Goal: Transaction & Acquisition: Purchase product/service

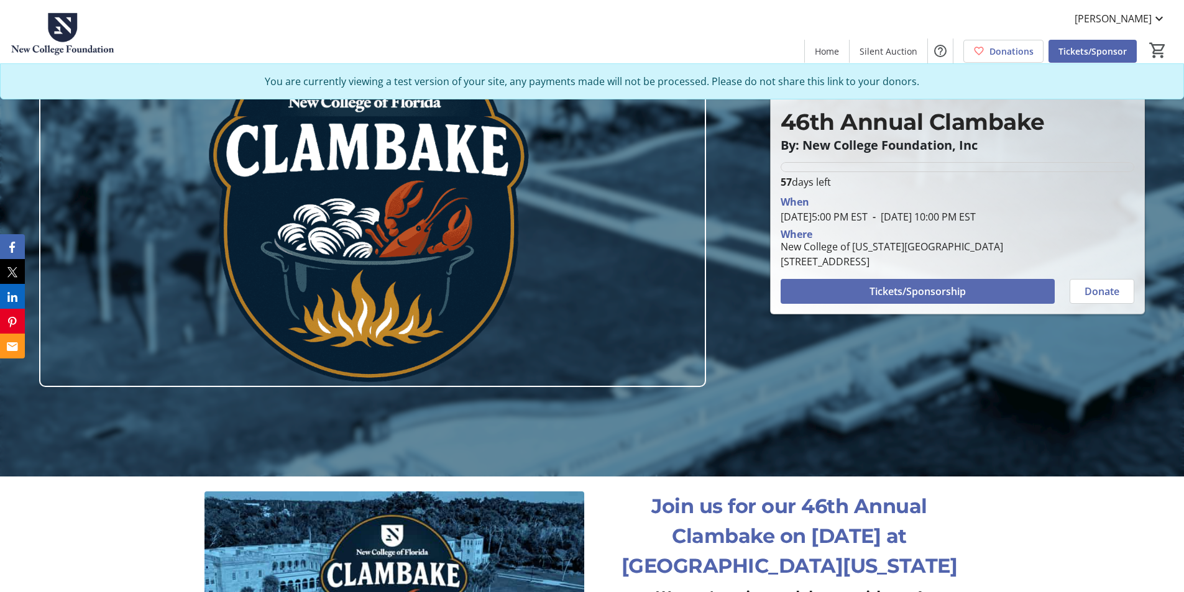
scroll to position [114, 0]
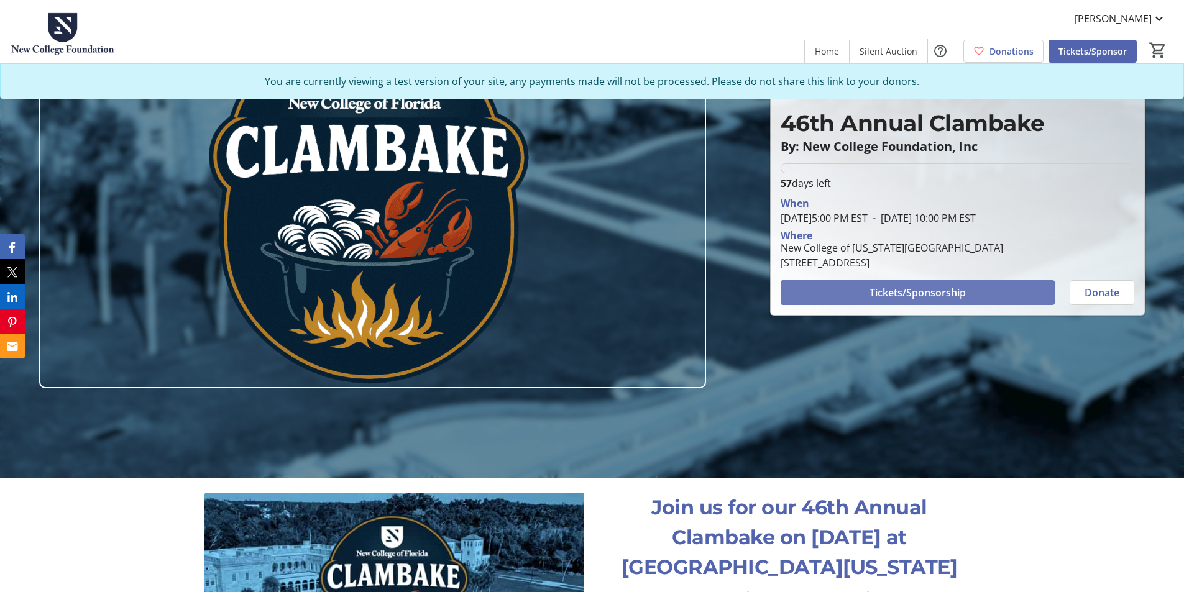
click at [910, 293] on span "Tickets/Sponsorship" at bounding box center [918, 292] width 96 height 15
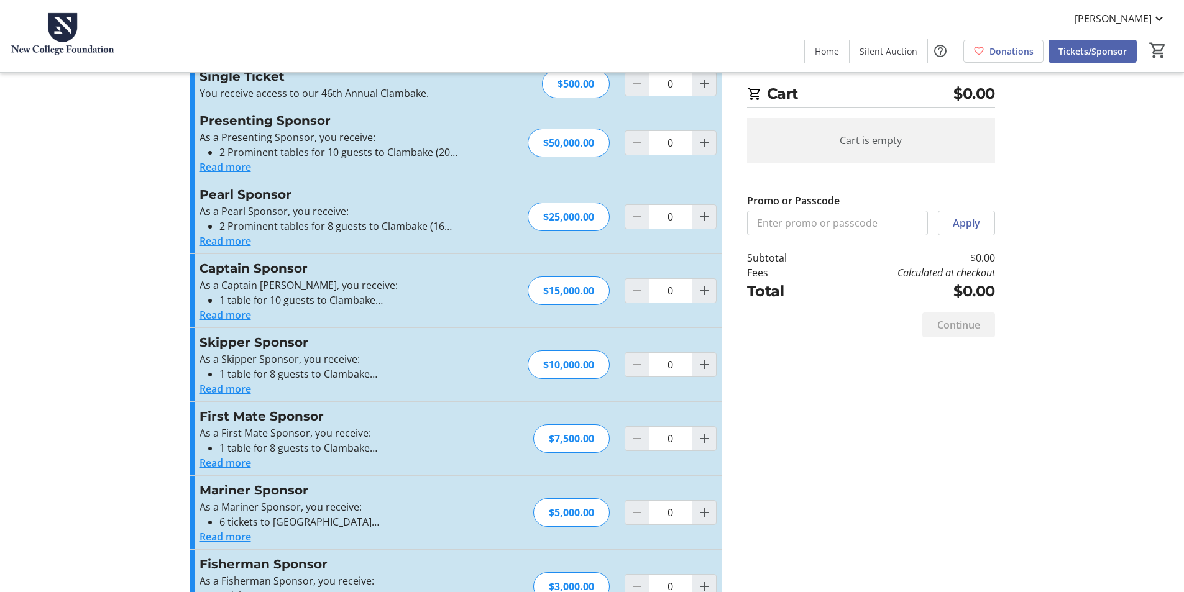
scroll to position [235, 0]
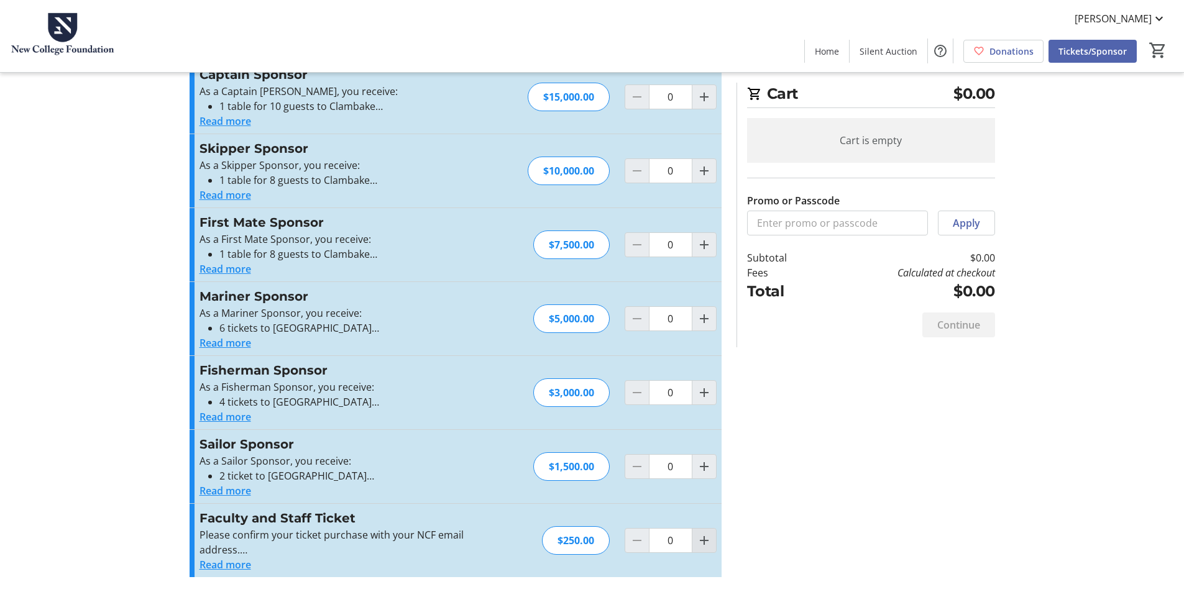
click at [699, 543] on mat-icon "Increment by one" at bounding box center [704, 540] width 15 height 15
type input "2"
click at [699, 543] on div at bounding box center [704, 540] width 25 height 25
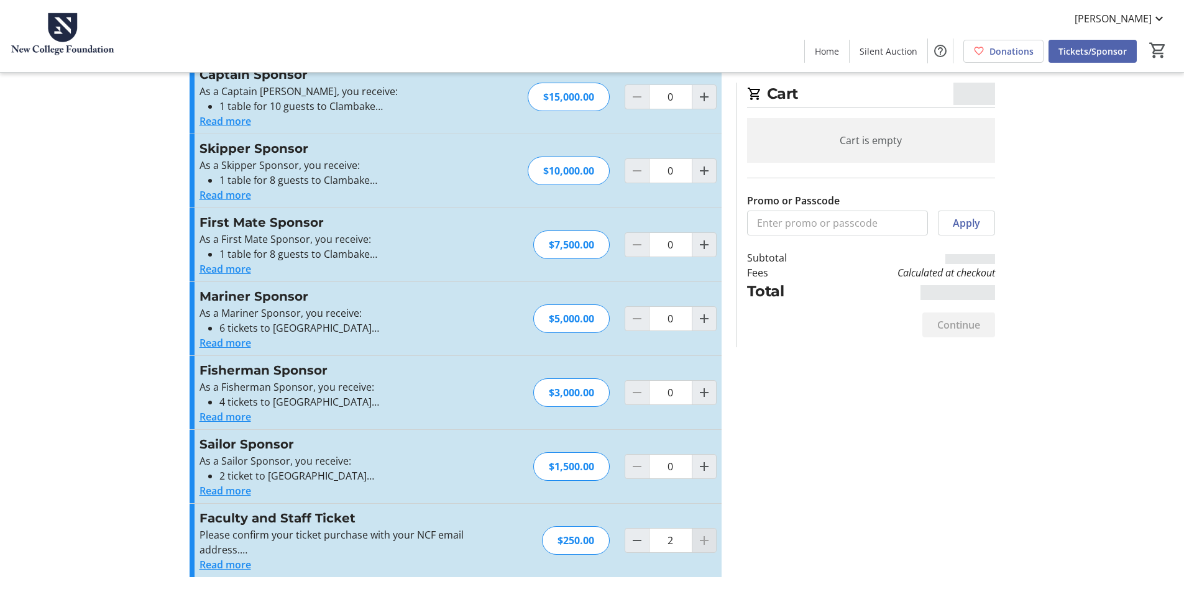
click at [699, 543] on div at bounding box center [704, 540] width 25 height 25
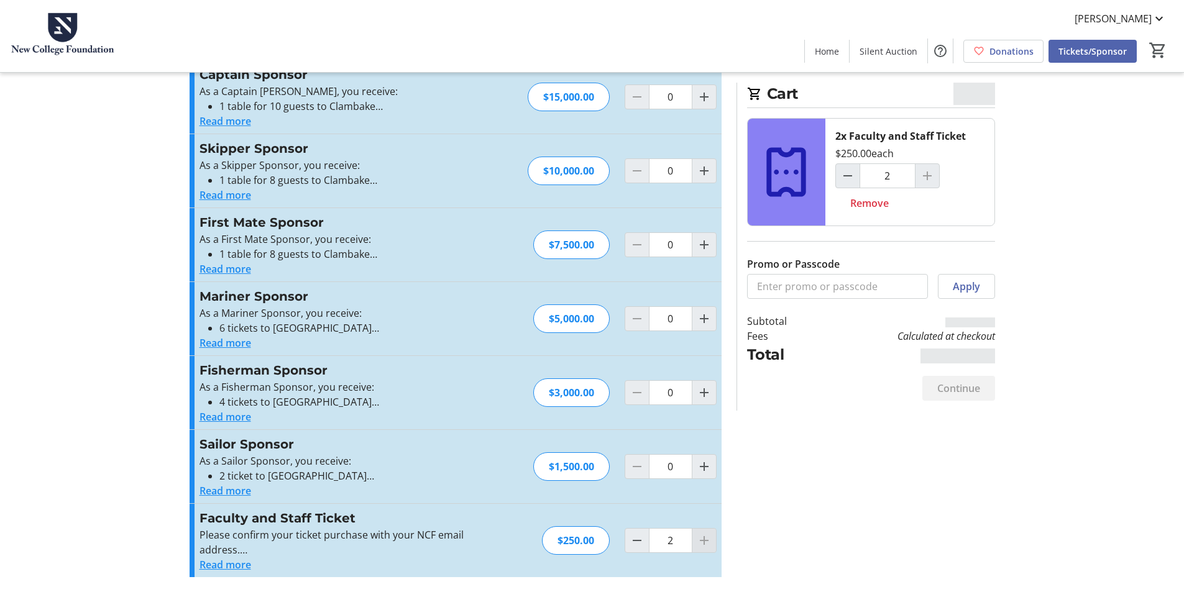
click at [699, 543] on div at bounding box center [704, 540] width 25 height 25
